Goal: Information Seeking & Learning: Stay updated

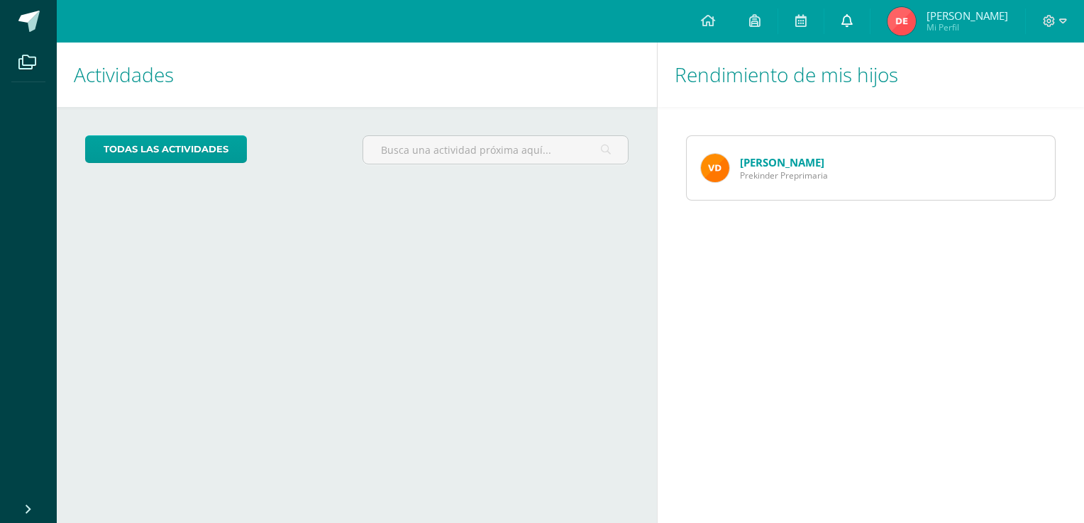
click at [853, 16] on icon at bounding box center [846, 20] width 11 height 13
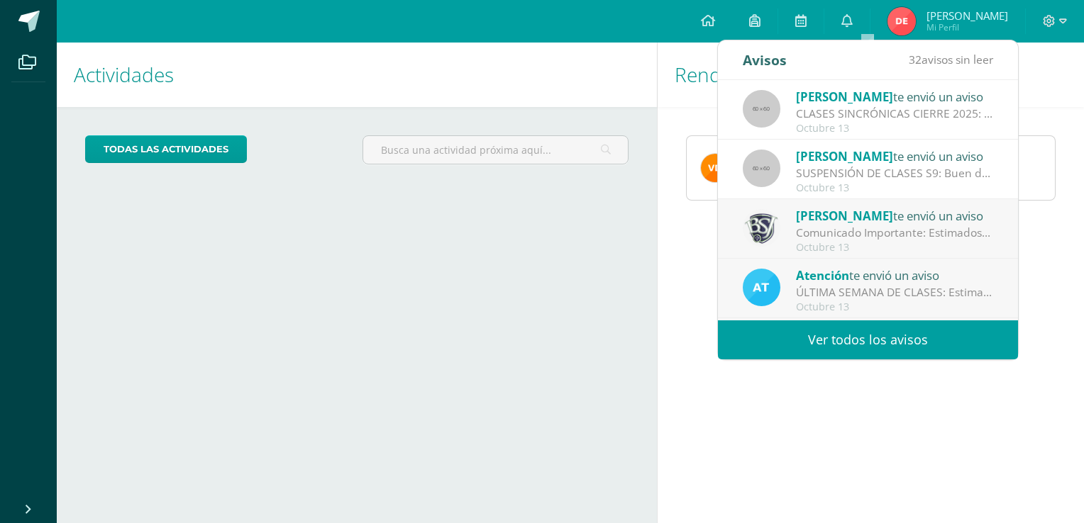
click at [888, 168] on div "SUSPENSIÓN DE CLASES S9: Buen día padres de familia de preprimaria. Les saludo …" at bounding box center [894, 173] width 197 height 16
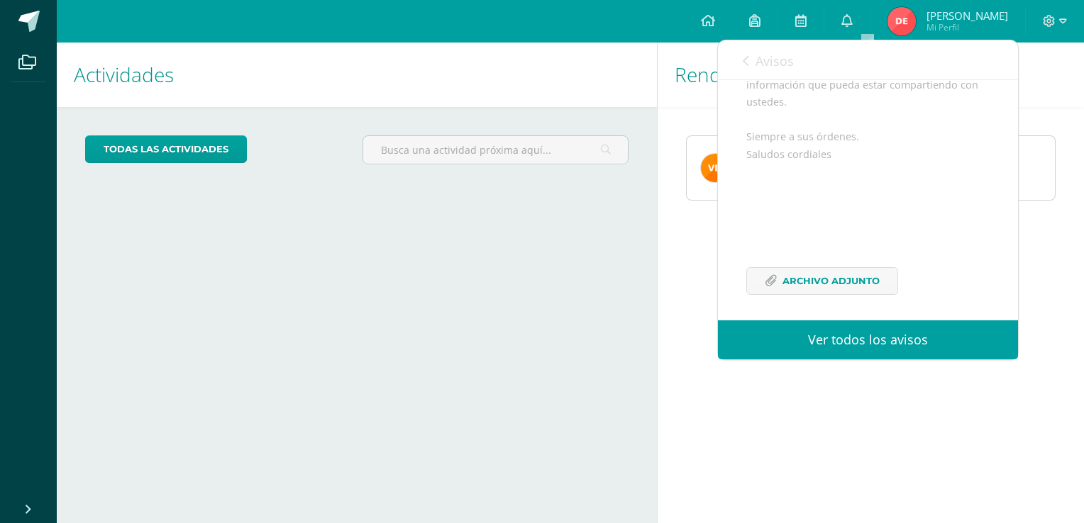
scroll to position [363, 0]
click at [868, 282] on span "Archivo Adjunto" at bounding box center [830, 275] width 97 height 26
click at [853, 27] on span at bounding box center [846, 21] width 11 height 16
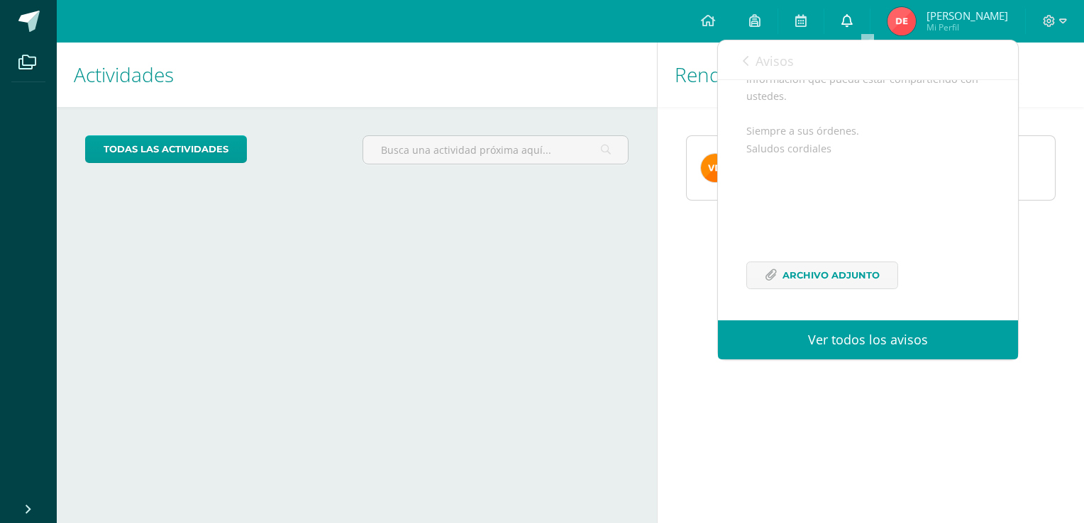
click at [853, 27] on span at bounding box center [846, 21] width 11 height 16
drag, startPoint x: 870, startPoint y: 27, endPoint x: 750, endPoint y: 58, distance: 123.9
click at [750, 58] on body "Archivos Cerrar panel Configuración Cerrar sesión [PERSON_NAME] Mi Perfil Mis a…" at bounding box center [542, 261] width 1084 height 523
click at [750, 58] on link "Avisos" at bounding box center [768, 60] width 51 height 40
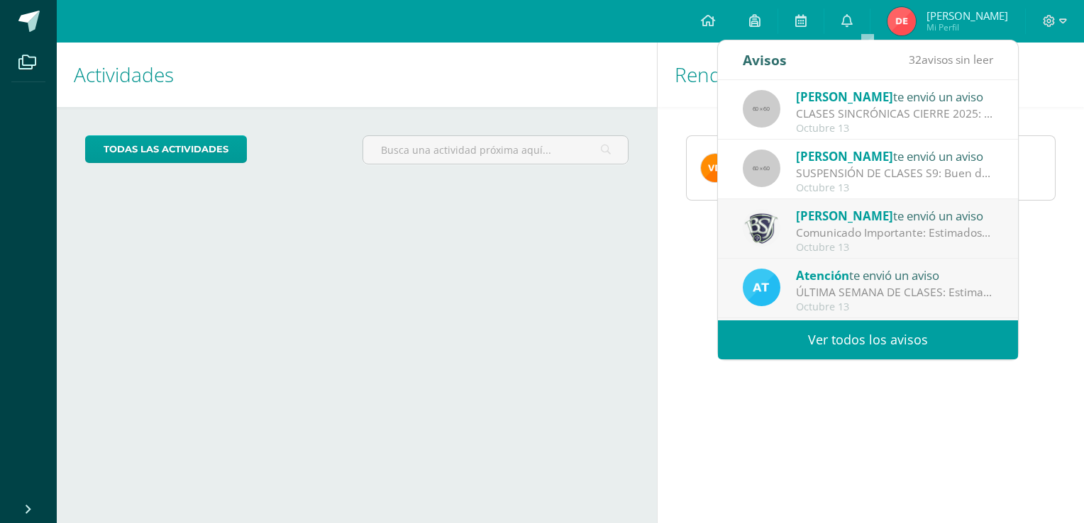
click at [944, 123] on div "Octubre 13" at bounding box center [894, 129] width 197 height 12
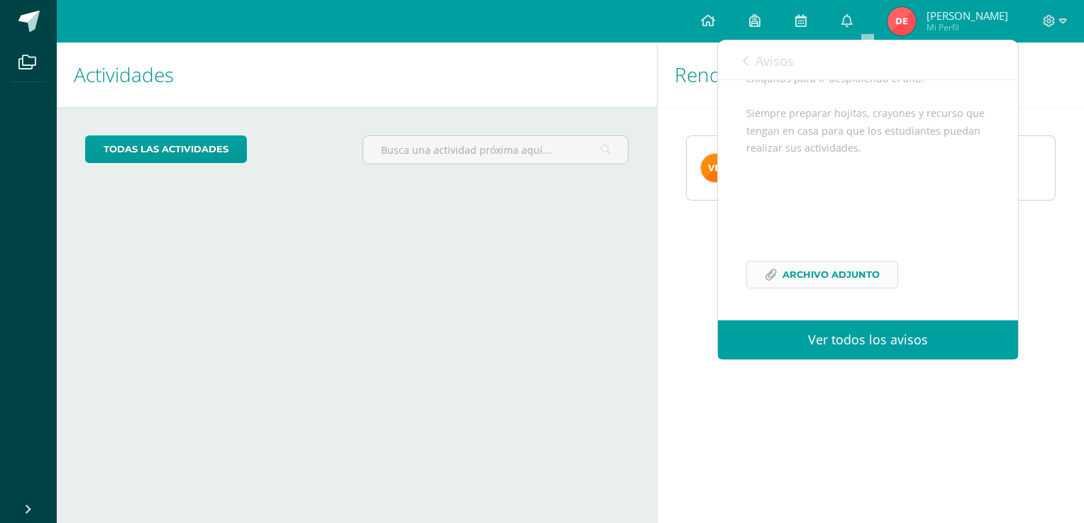
click at [817, 270] on span "Archivo Adjunto" at bounding box center [830, 275] width 97 height 26
click at [797, 272] on span "Archivo Adjunto" at bounding box center [830, 275] width 97 height 26
click at [860, 23] on link at bounding box center [846, 21] width 45 height 43
click at [740, 61] on div "Avisos 32 avisos sin leer Avisos" at bounding box center [868, 60] width 300 height 40
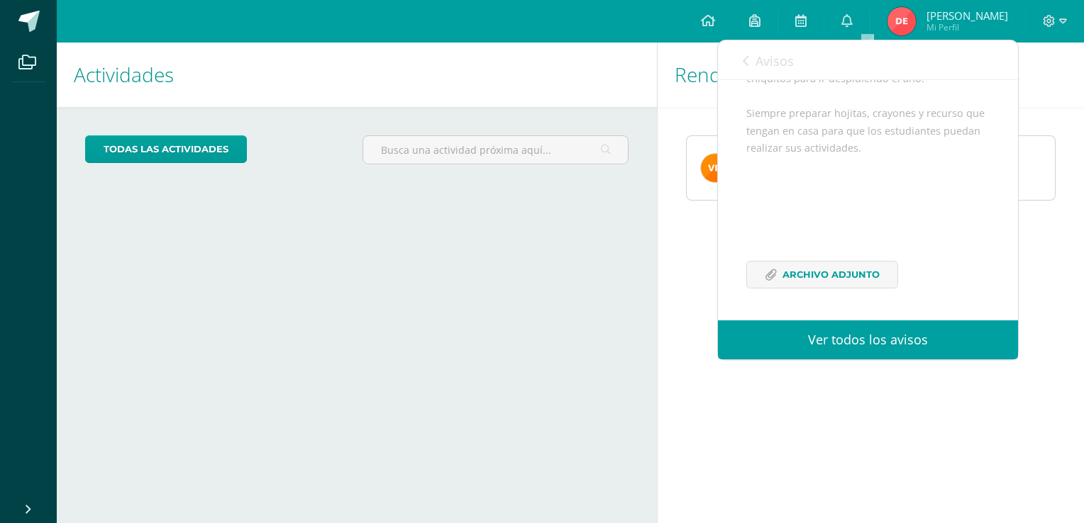
click at [760, 68] on span "Avisos" at bounding box center [774, 60] width 38 height 17
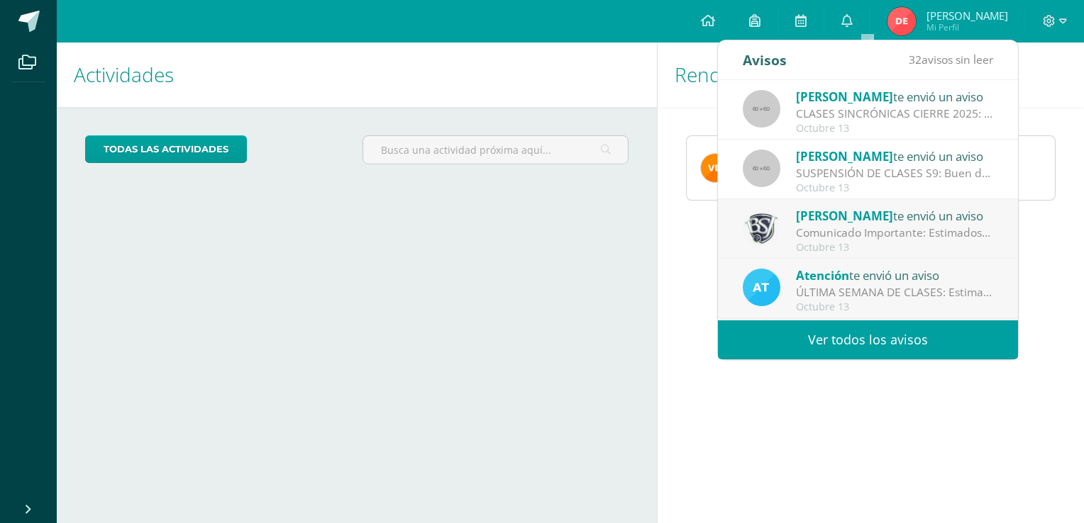
click at [863, 111] on div "CLASES SINCRÓNICAS CIERRE 2025: Buenas noches estimado papitos de PK Es un gust…" at bounding box center [894, 114] width 197 height 16
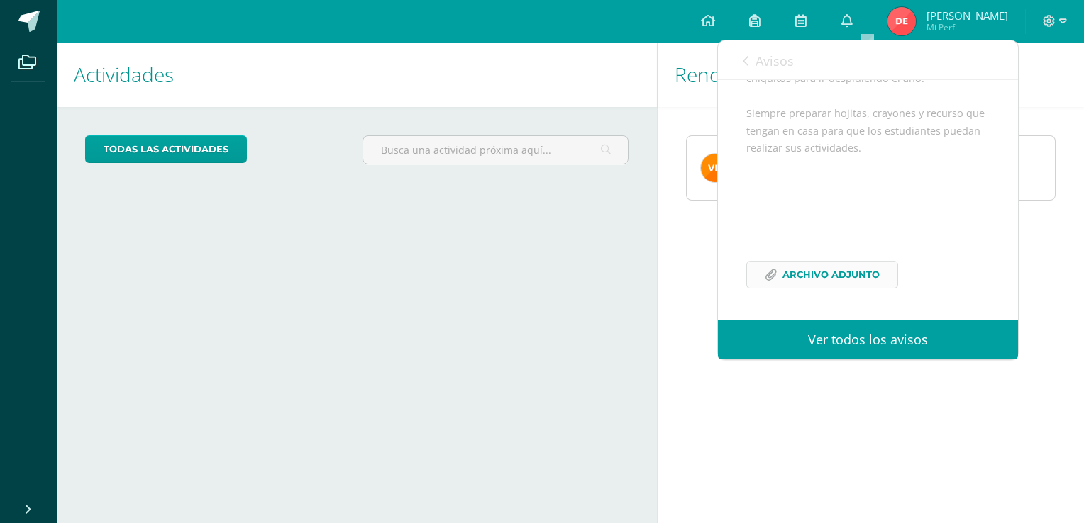
click at [803, 267] on span "Archivo Adjunto" at bounding box center [830, 275] width 97 height 26
